Goal: Task Accomplishment & Management: Manage account settings

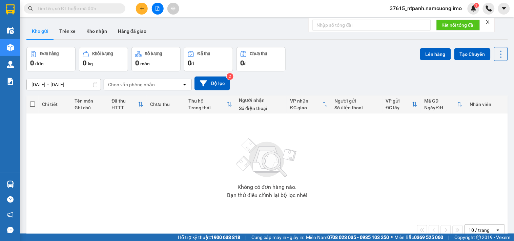
click at [408, 8] on span "37615_ntpanh.namcuonglimo" at bounding box center [426, 8] width 83 height 8
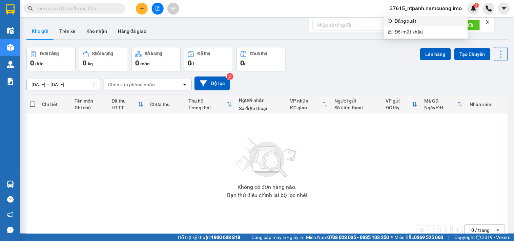
click at [407, 21] on span "Đăng xuất" at bounding box center [429, 20] width 69 height 7
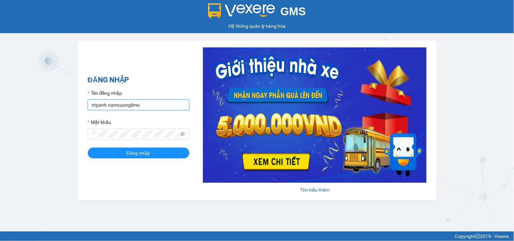
click at [123, 106] on input "ntpanh.namcuonglimo" at bounding box center [139, 105] width 102 height 11
type input "dthong.namcuonglimo"
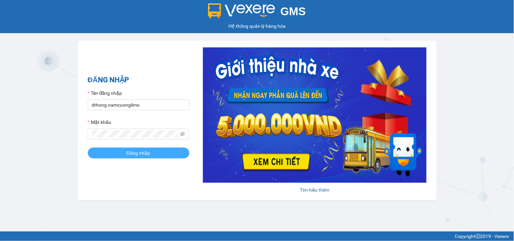
click at [131, 151] on span "Đăng nhập" at bounding box center [139, 152] width 24 height 7
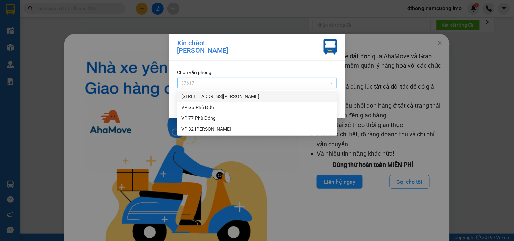
click at [205, 80] on span "37617" at bounding box center [257, 83] width 152 height 10
click at [198, 107] on div "VP Ga Phủ Đức" at bounding box center [257, 107] width 152 height 7
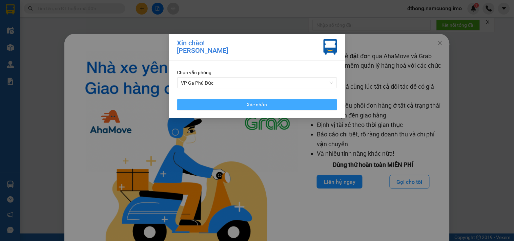
click at [271, 104] on button "Xác nhận" at bounding box center [257, 104] width 160 height 11
